Goal: Task Accomplishment & Management: Use online tool/utility

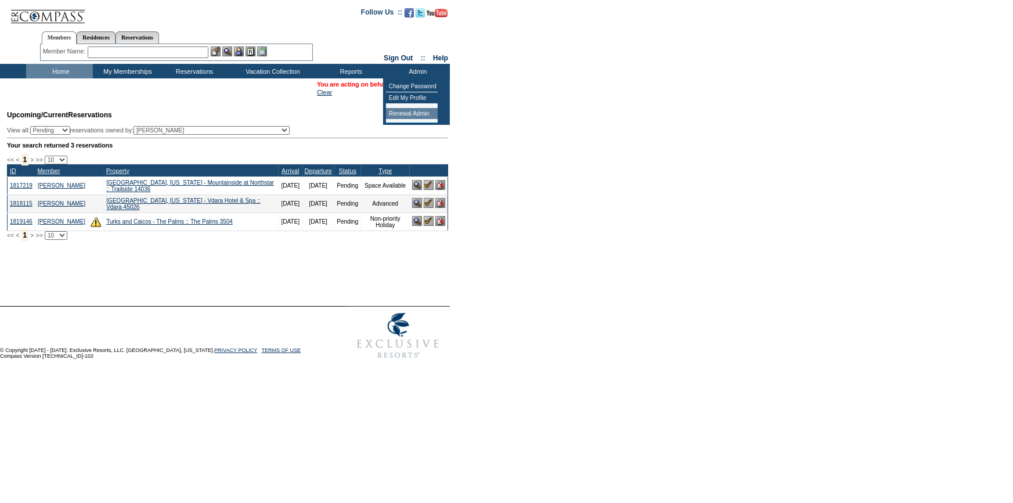
click at [410, 116] on td "Renewal Admin" at bounding box center [412, 114] width 52 height 12
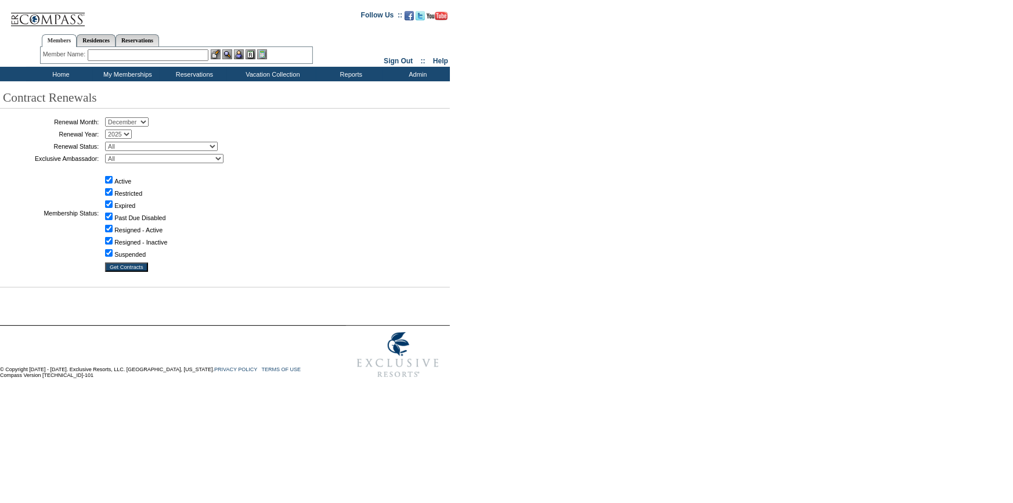
click at [135, 128] on table "Renewal Month: January February March April May June July August September Octo…" at bounding box center [145, 194] width 290 height 160
click at [140, 122] on select "January February March April May June July August September October November De…" at bounding box center [127, 121] width 44 height 9
select select "10"
click at [109, 118] on select "January February March April May June July August September October November De…" at bounding box center [127, 121] width 44 height 9
click at [139, 158] on select "All Abell, C. Accounting (MSM), T. Admin, I. Administrator, M. Ambriz, A. Arnas…" at bounding box center [164, 158] width 118 height 9
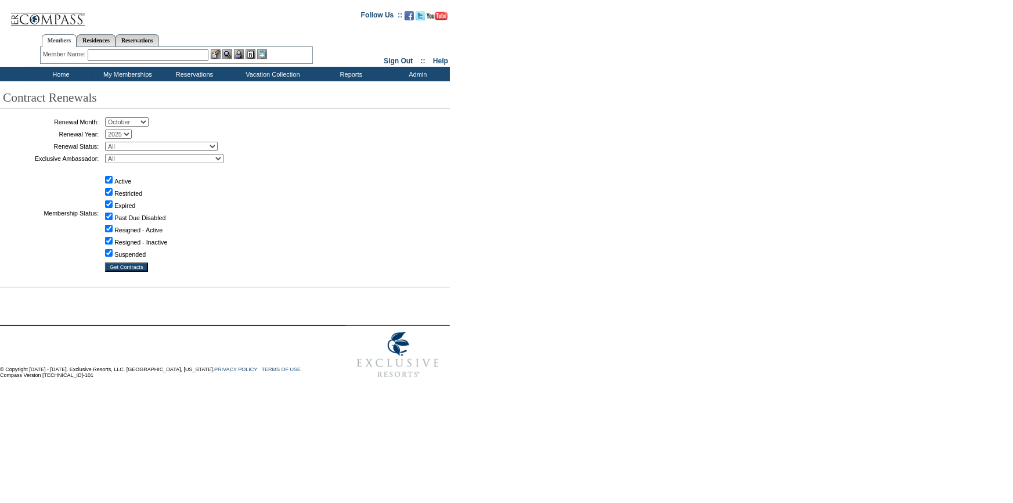
select select "60936"
click at [109, 154] on select "All Abell, C. Accounting (MSM), T. Admin, I. Administrator, M. Ambriz, A. Arnas…" at bounding box center [164, 158] width 118 height 9
click at [127, 264] on input "Get Contracts" at bounding box center [126, 266] width 43 height 9
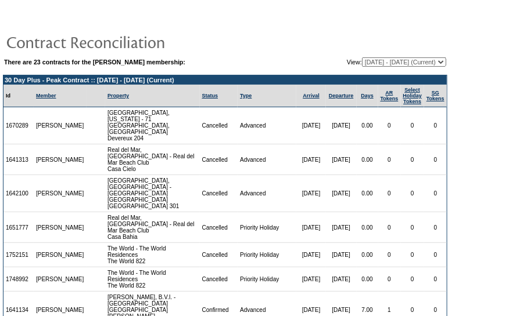
click at [380, 57] on select "08/11/06 - 09/30/07 10/01/07 - 09/30/08 10/01/08 - 09/30/09 10/01/09 - 09/30/10…" at bounding box center [404, 61] width 84 height 9
select select "120575"
click at [362, 57] on select "08/11/06 - 09/30/07 10/01/07 - 09/30/08 10/01/08 - 09/30/09 10/01/09 - 09/30/10…" at bounding box center [404, 61] width 84 height 9
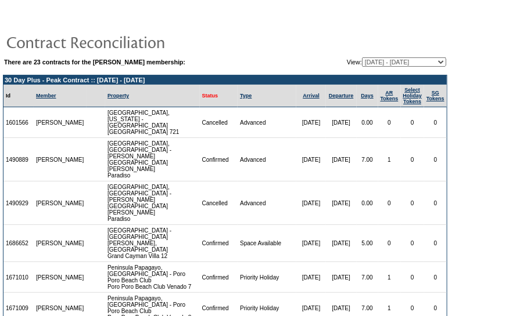
click at [204, 93] on link "Status" at bounding box center [210, 96] width 16 height 6
